Goal: Transaction & Acquisition: Purchase product/service

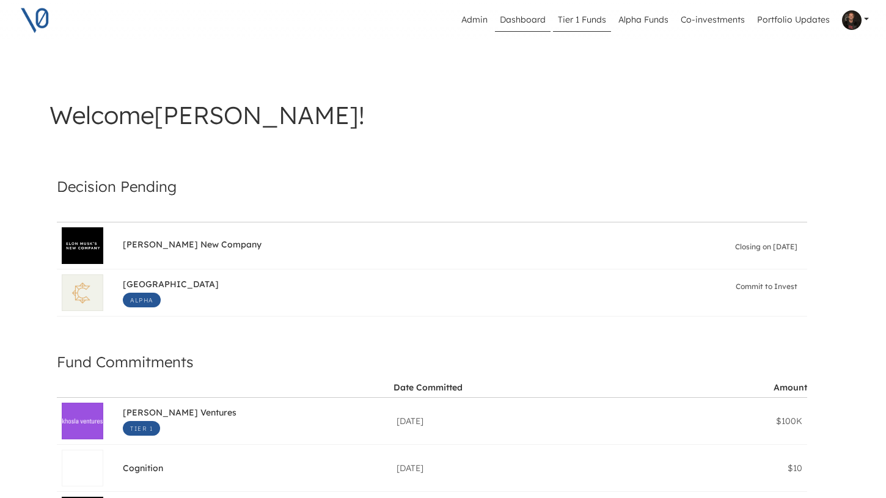
click at [594, 17] on link "Tier 1 Funds" at bounding box center [582, 20] width 58 height 23
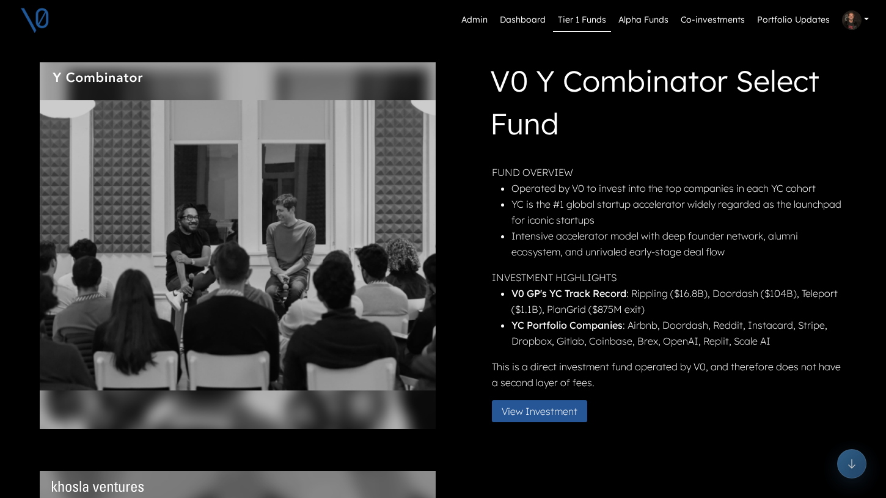
scroll to position [11, 0]
click at [544, 409] on button "View Investment" at bounding box center [539, 412] width 95 height 22
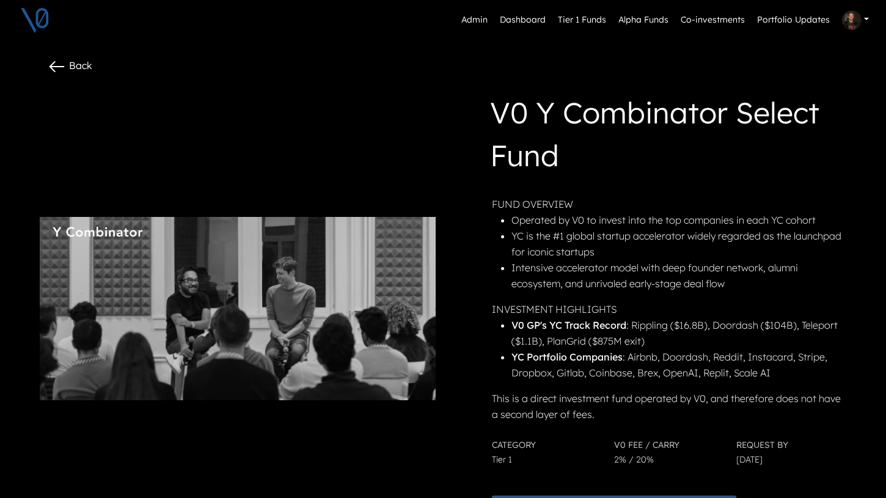
scroll to position [6, 0]
drag, startPoint x: 814, startPoint y: 221, endPoint x: 784, endPoint y: 222, distance: 29.3
click at [784, 222] on li "Operated by V0 to invest into the top companies in each YC cohort" at bounding box center [677, 221] width 332 height 16
copy li "cohort"
